Goal: Task Accomplishment & Management: Manage account settings

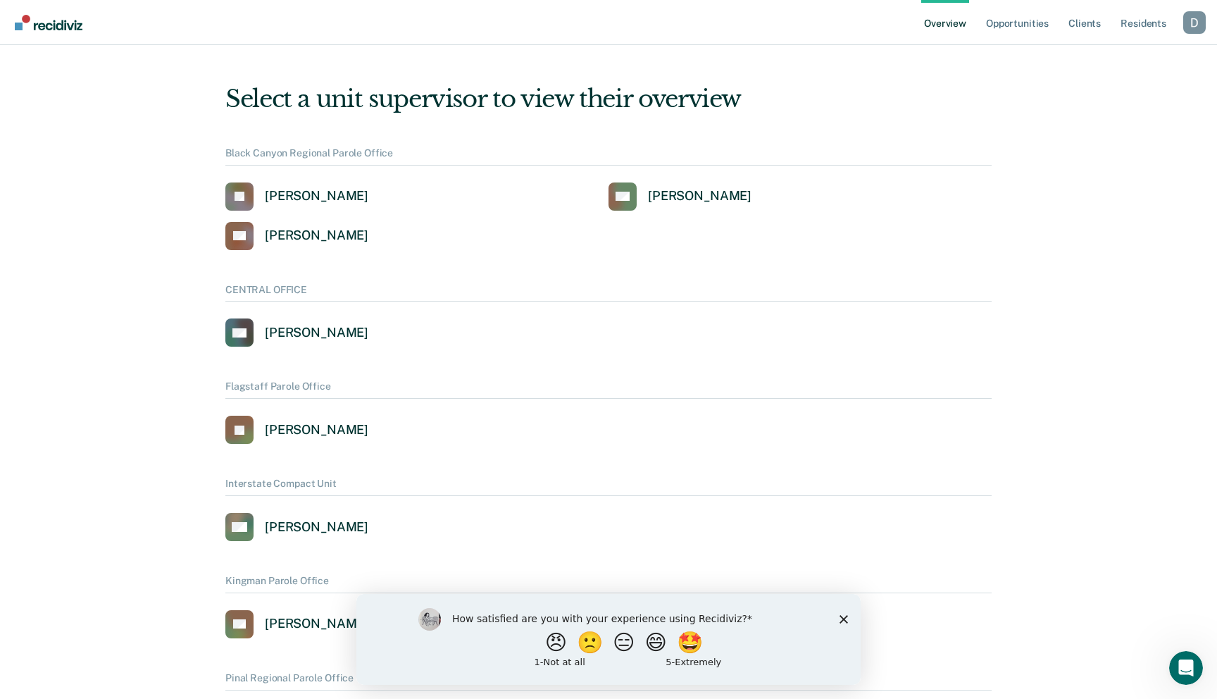
click at [1205, 25] on div "Profile dropdown button" at bounding box center [1195, 22] width 23 height 23
click at [1094, 61] on link "Profile" at bounding box center [1137, 57] width 113 height 12
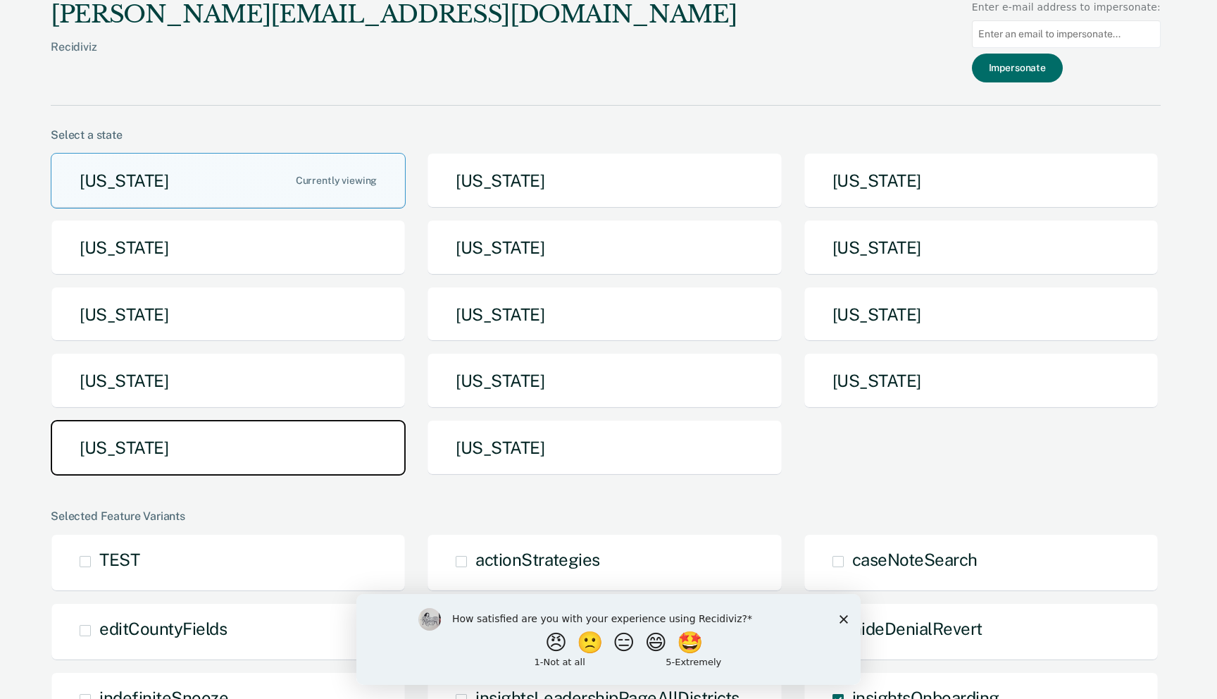
click at [244, 420] on button "[US_STATE]" at bounding box center [228, 448] width 355 height 56
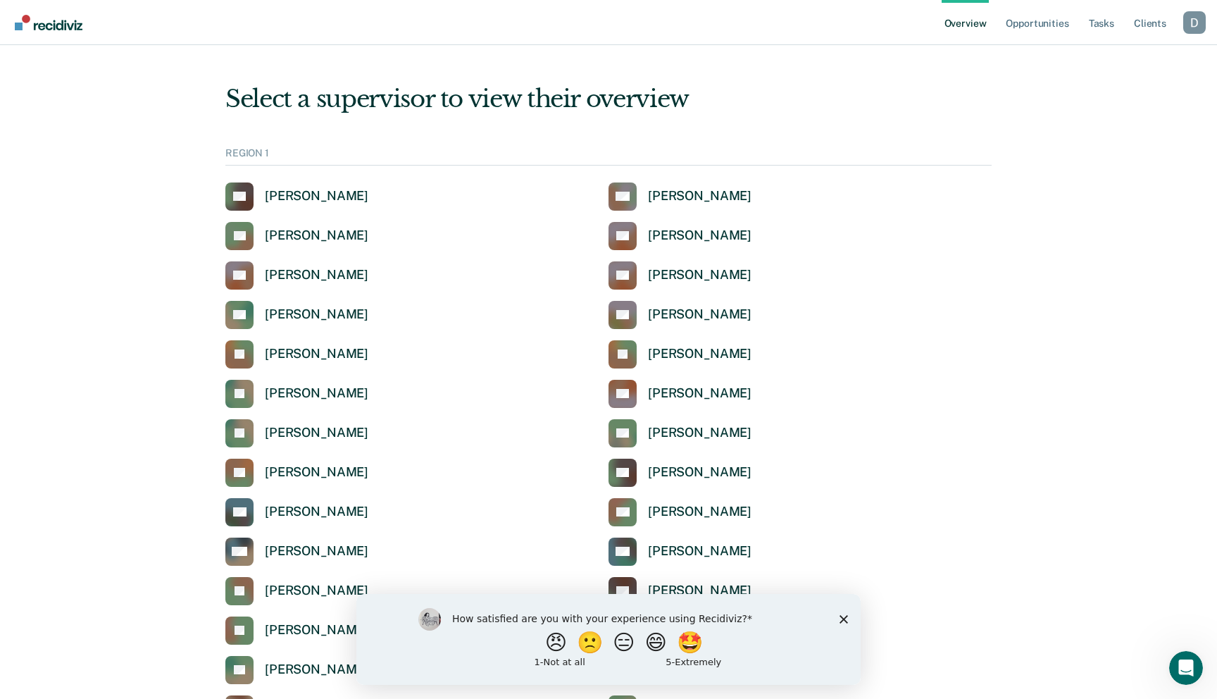
click at [847, 613] on div "How satisfied are you with your experience using Recidiviz? 😠 🙁 😑 😄 🤩 1 - Not a…" at bounding box center [608, 638] width 504 height 91
click at [843, 615] on icon "Close survey" at bounding box center [844, 618] width 8 height 8
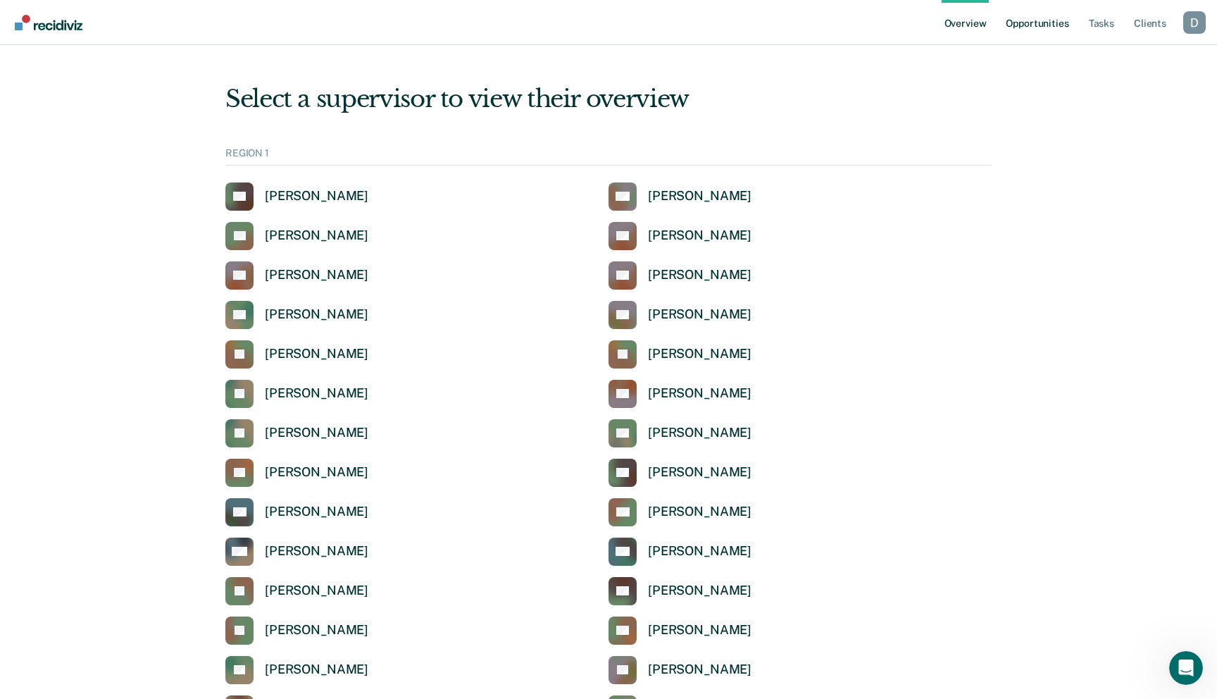
click at [1048, 33] on link "Opportunities" at bounding box center [1037, 22] width 68 height 45
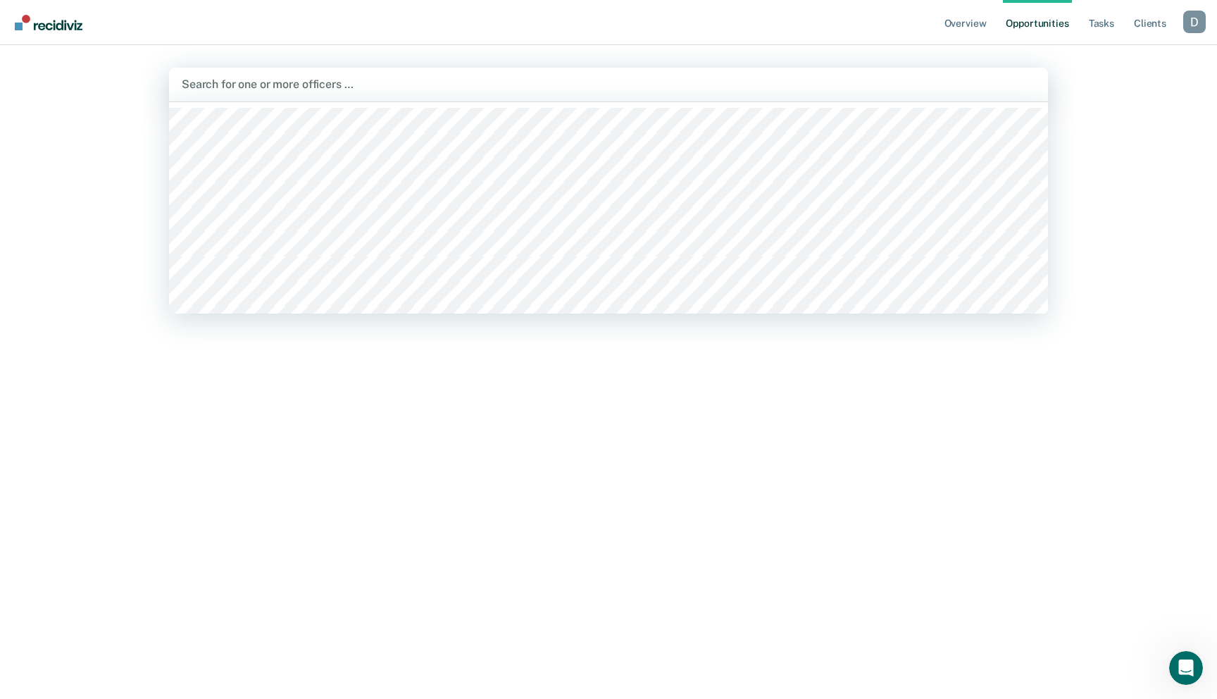
click at [401, 94] on div "Search for one or more officers …" at bounding box center [608, 84] width 857 height 19
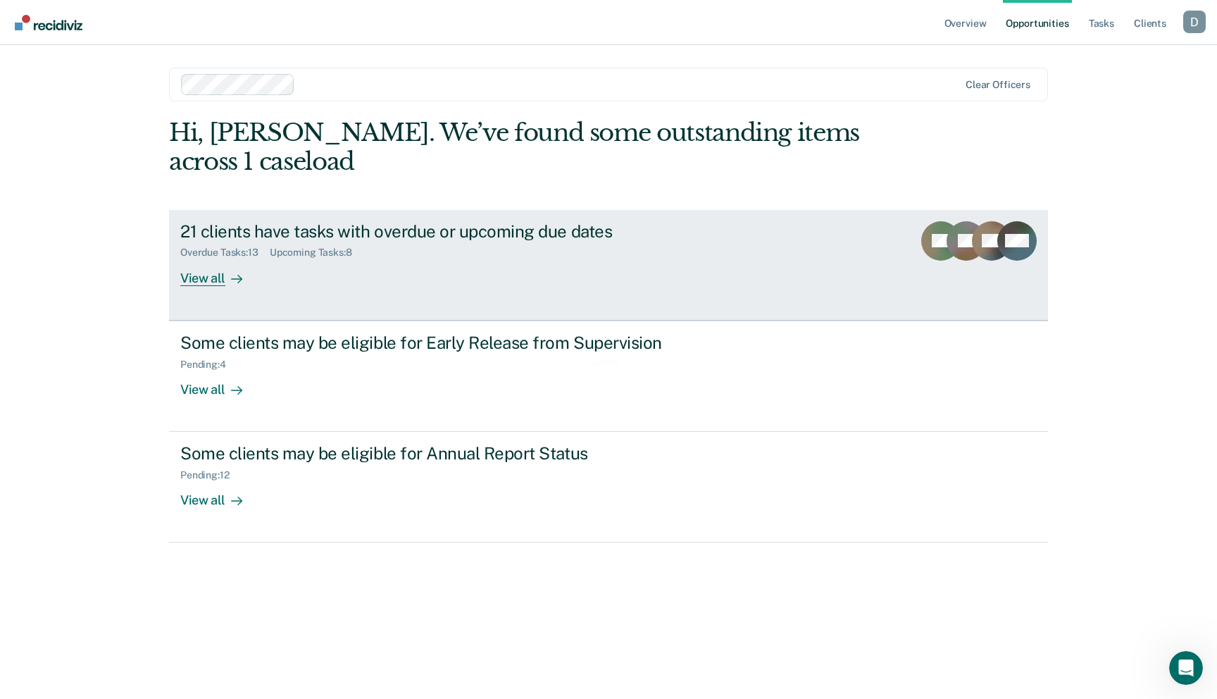
click at [357, 237] on div "21 clients have tasks with overdue or upcoming due dates" at bounding box center [427, 231] width 495 height 20
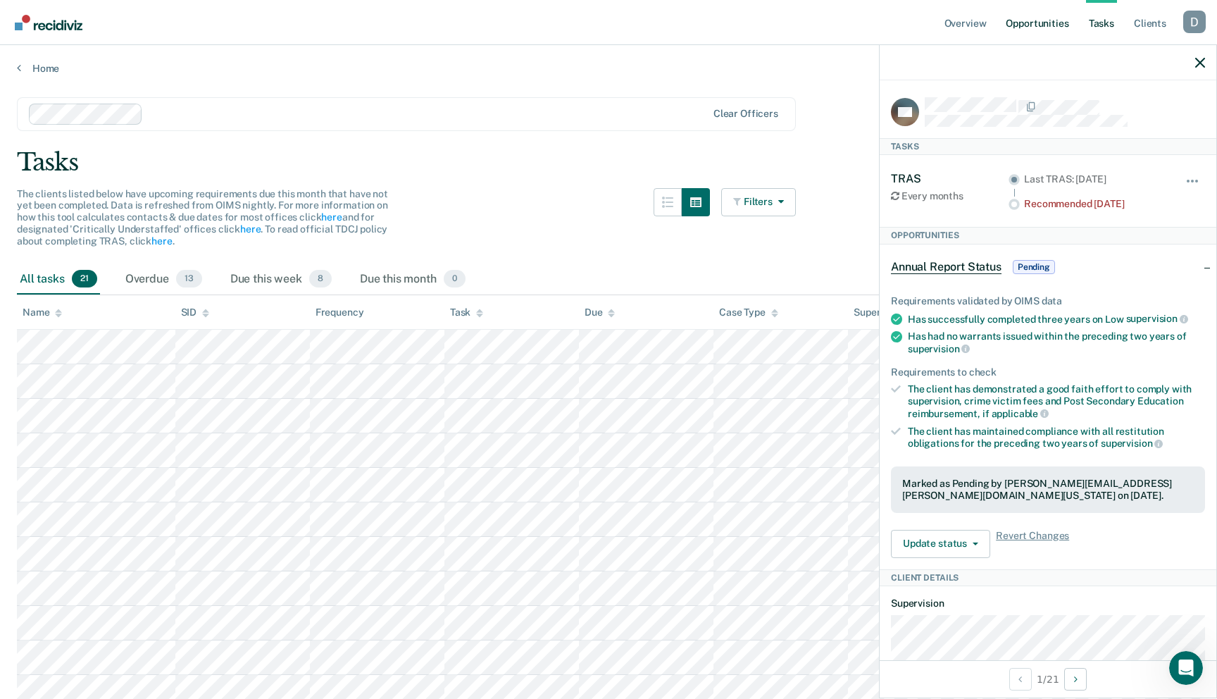
click at [1041, 28] on link "Opportunities" at bounding box center [1037, 22] width 68 height 45
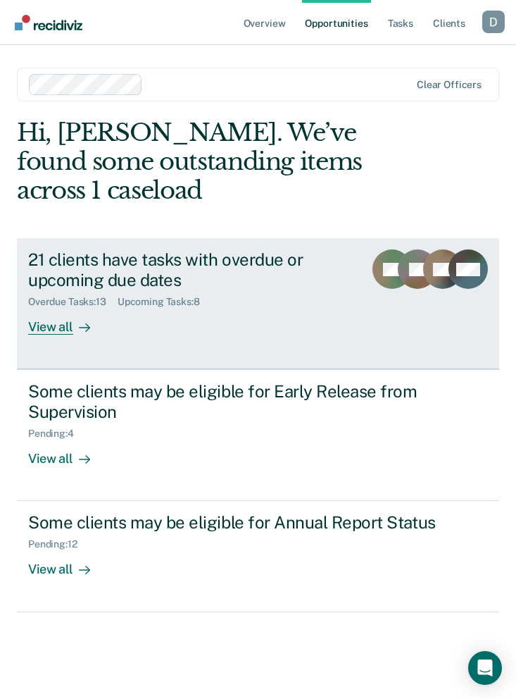
click at [347, 287] on div "21 clients have tasks with overdue or upcoming due dates" at bounding box center [190, 269] width 325 height 41
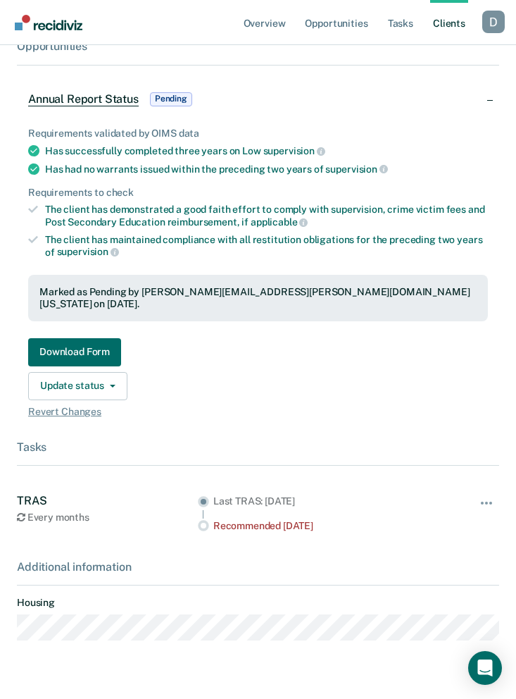
scroll to position [413, 0]
